Goal: Find specific page/section: Find specific page/section

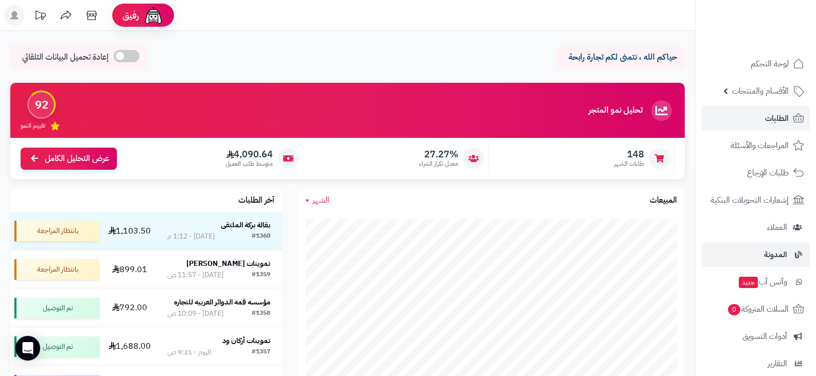
scroll to position [51, 0]
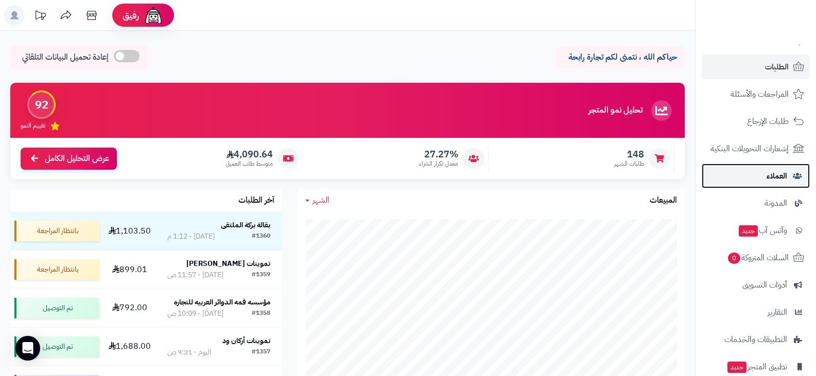
click at [774, 172] on span "العملاء" at bounding box center [776, 176] width 21 height 14
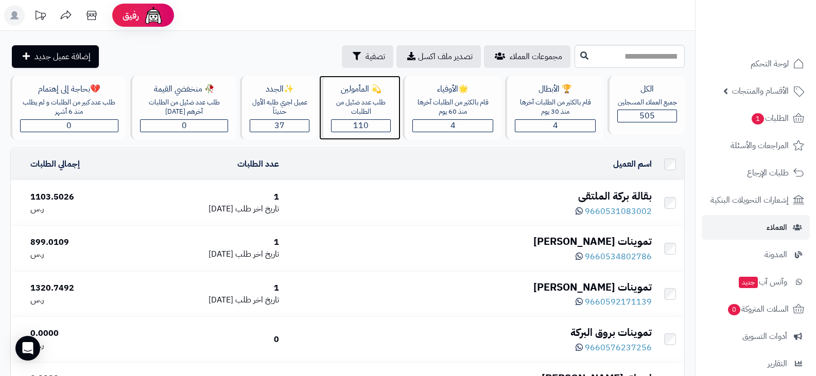
click at [361, 125] on span "110" at bounding box center [360, 125] width 15 height 12
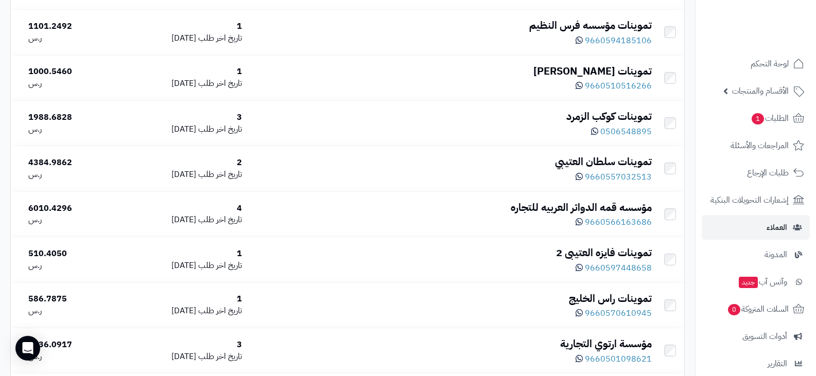
scroll to position [4465, 0]
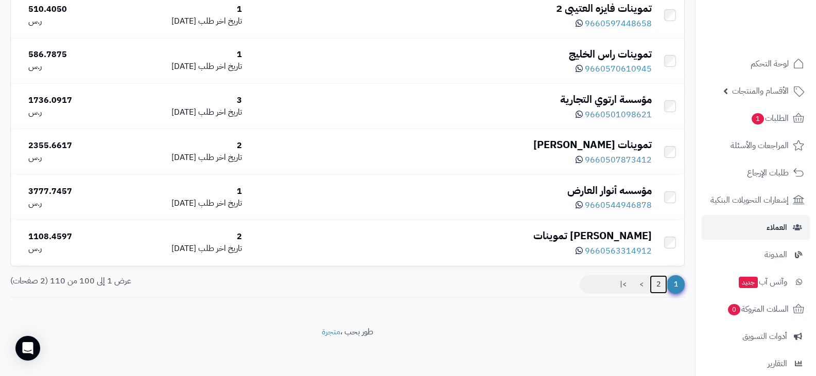
click at [657, 284] on link "2" at bounding box center [659, 284] width 18 height 19
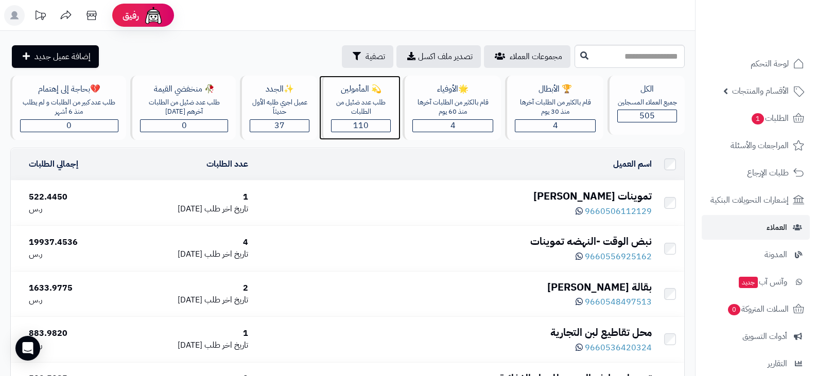
click at [373, 125] on div "110" at bounding box center [360, 126] width 59 height 12
